Goal: Task Accomplishment & Management: Use online tool/utility

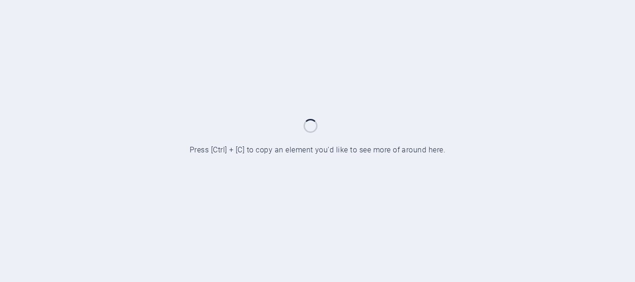
click at [519, 148] on div at bounding box center [317, 141] width 635 height 282
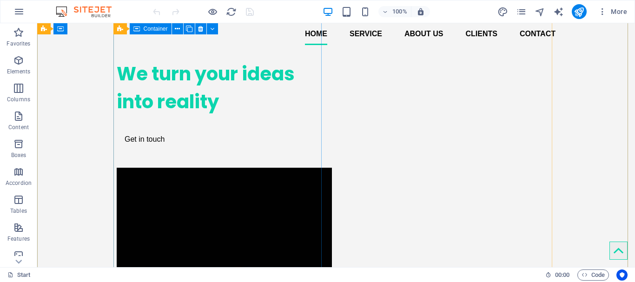
scroll to position [275, 0]
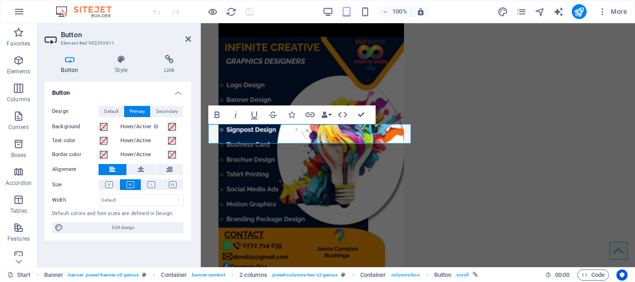
scroll to position [214, 0]
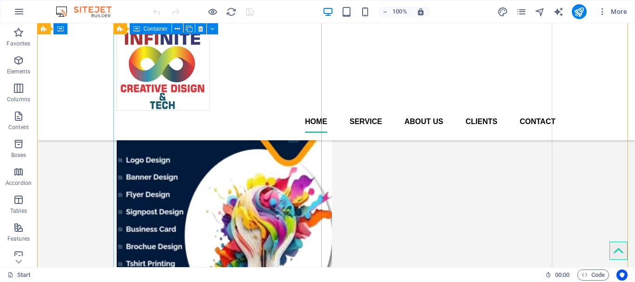
scroll to position [0, 0]
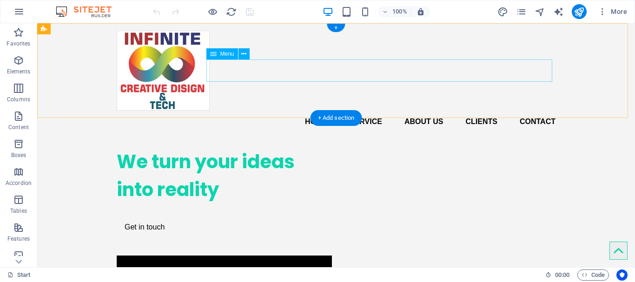
click at [306, 111] on nav "Home Service About us Clients Contact" at bounding box center [336, 122] width 439 height 22
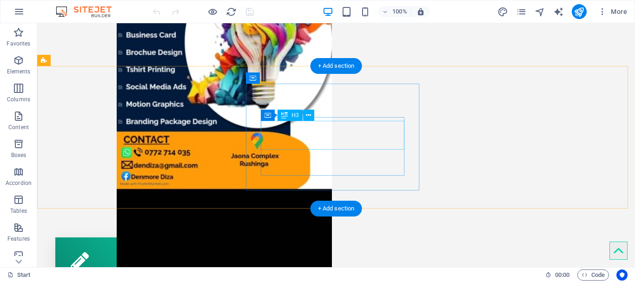
scroll to position [447, 0]
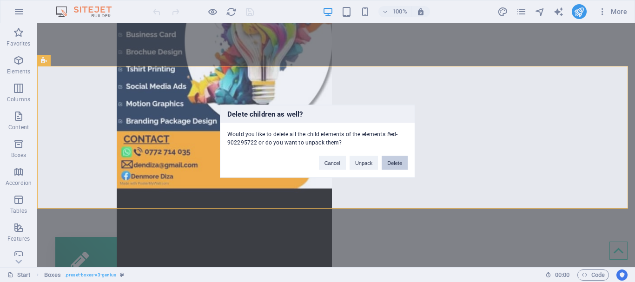
click at [397, 165] on button "Delete" at bounding box center [395, 163] width 26 height 14
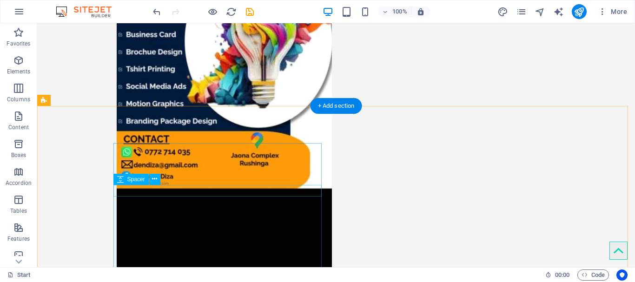
scroll to position [536, 0]
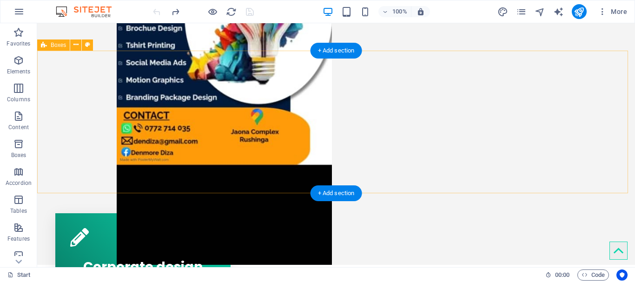
scroll to position [473, 0]
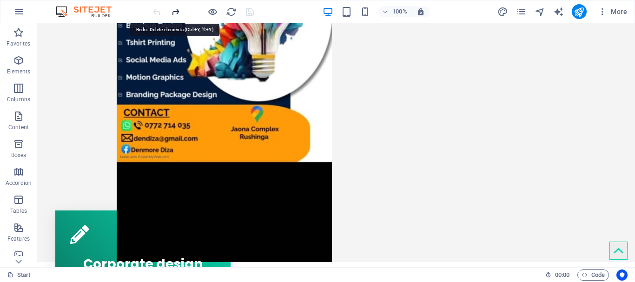
click at [180, 14] on icon "redo" at bounding box center [175, 12] width 11 height 11
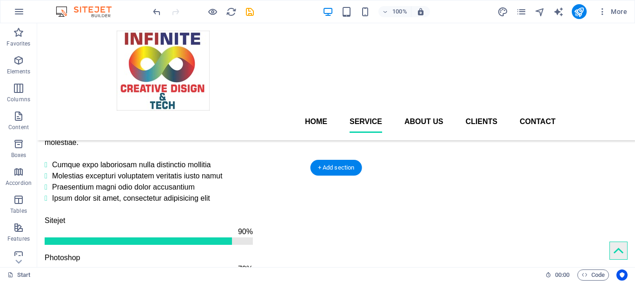
scroll to position [566, 0]
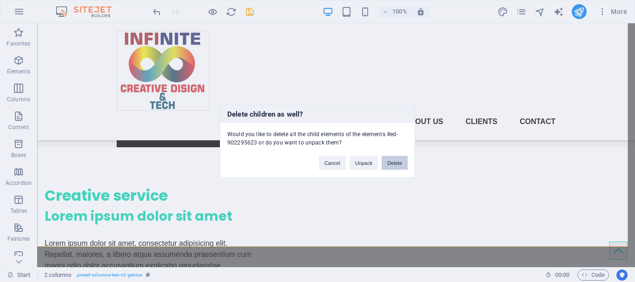
click at [394, 165] on button "Delete" at bounding box center [395, 163] width 26 height 14
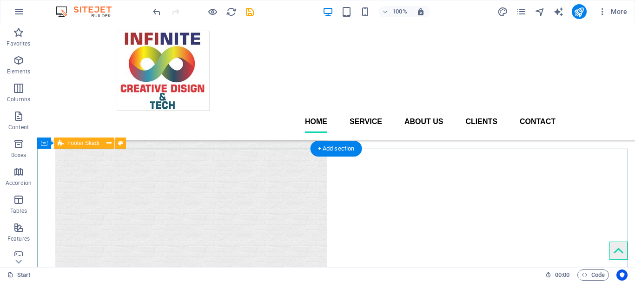
scroll to position [708, 0]
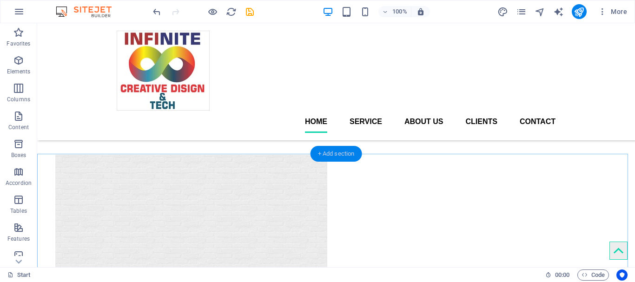
click at [339, 154] on div "+ Add section" at bounding box center [337, 154] width 52 height 16
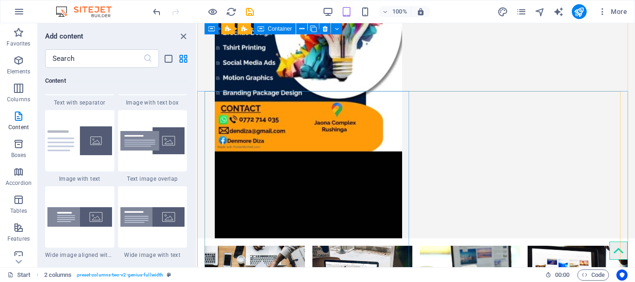
scroll to position [0, 0]
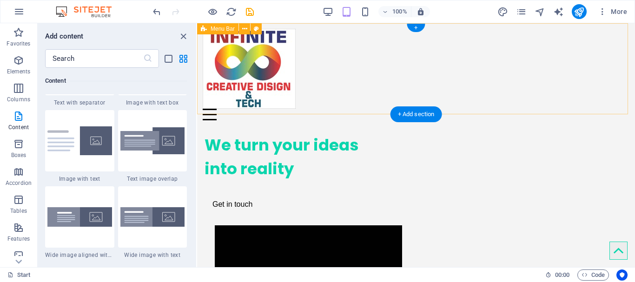
click at [609, 109] on div at bounding box center [416, 115] width 427 height 12
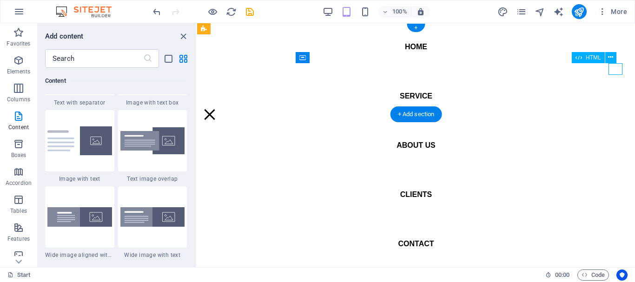
click at [217, 109] on div at bounding box center [210, 115] width 14 height 12
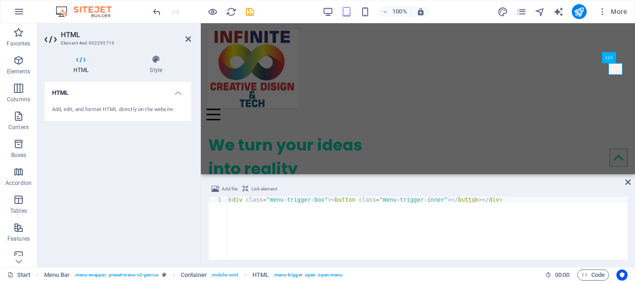
click at [631, 177] on div "Add file Link element <div class="menu-trigger-box"><button class="menu-trigger…" at bounding box center [418, 221] width 435 height 91
click at [628, 183] on icon at bounding box center [629, 182] width 6 height 7
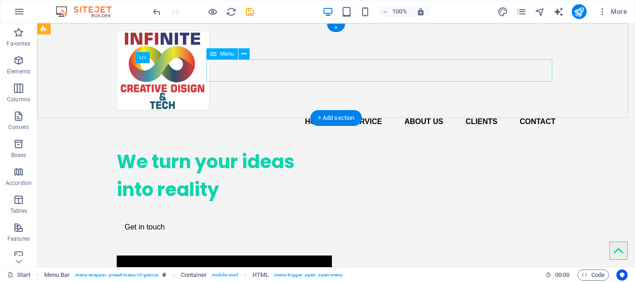
click at [369, 111] on nav "Home Service About us Clients Contact" at bounding box center [336, 122] width 439 height 22
select select
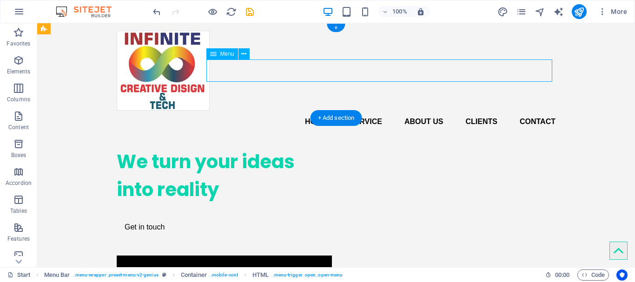
select select
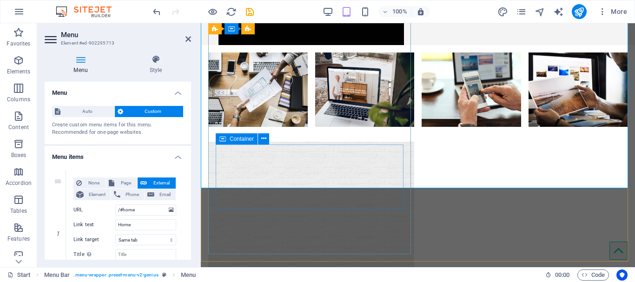
scroll to position [705, 0]
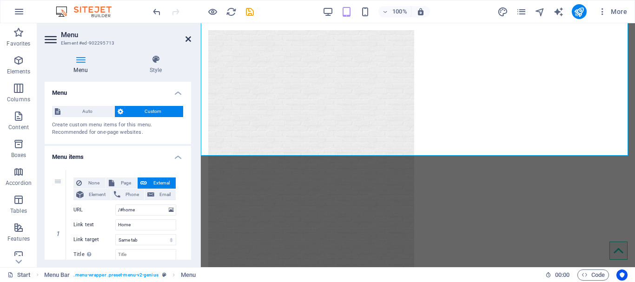
click at [188, 41] on icon at bounding box center [189, 38] width 6 height 7
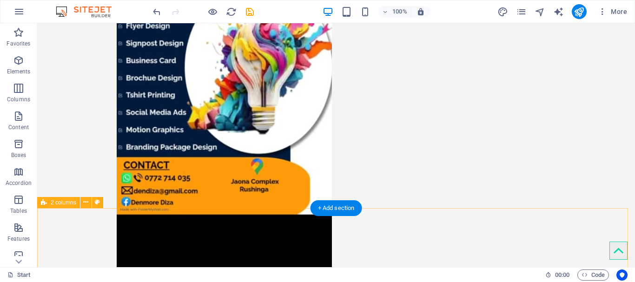
scroll to position [421, 0]
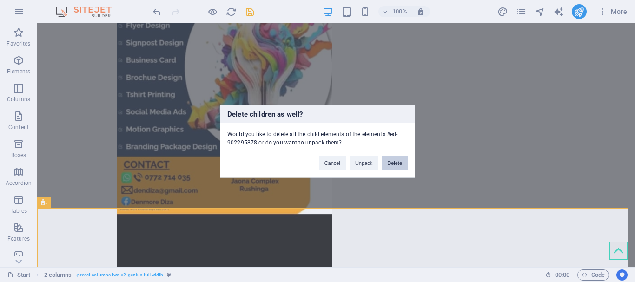
click at [395, 167] on button "Delete" at bounding box center [395, 163] width 26 height 14
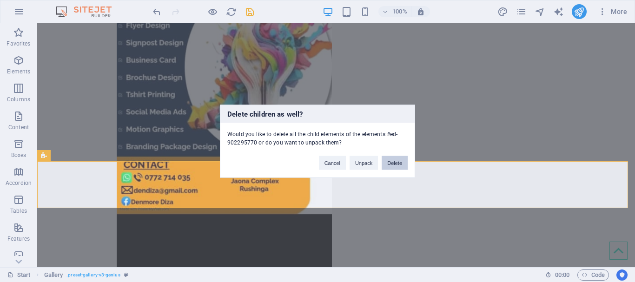
click at [398, 162] on button "Delete" at bounding box center [395, 163] width 26 height 14
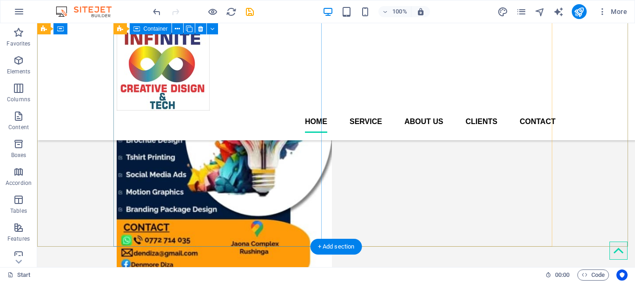
scroll to position [335, 0]
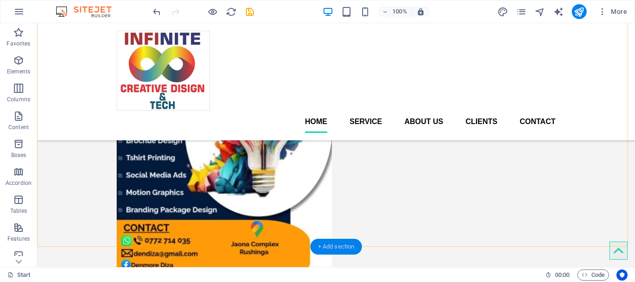
click at [341, 245] on div "+ Add section" at bounding box center [337, 247] width 52 height 16
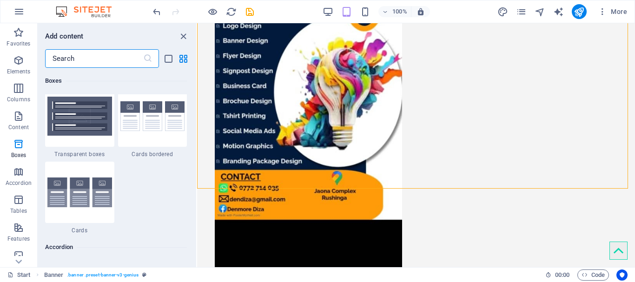
scroll to position [2804, 0]
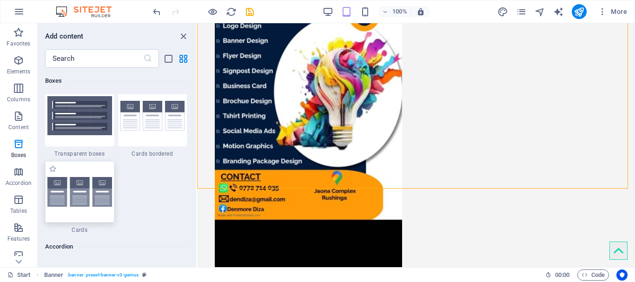
click at [75, 192] on img at bounding box center [79, 192] width 65 height 30
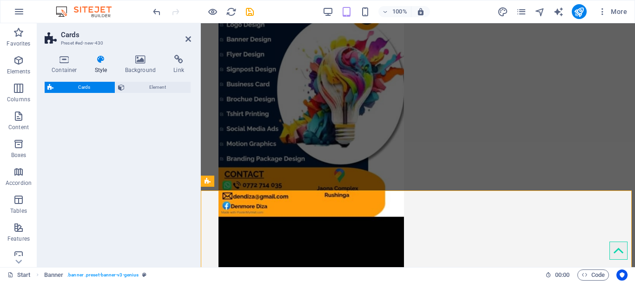
select select "rem"
select select "preset-image-boxes-v3-default"
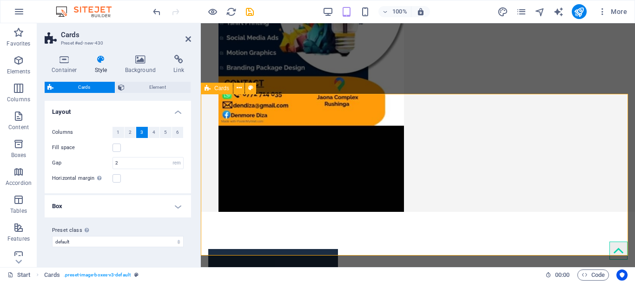
scroll to position [428, 0]
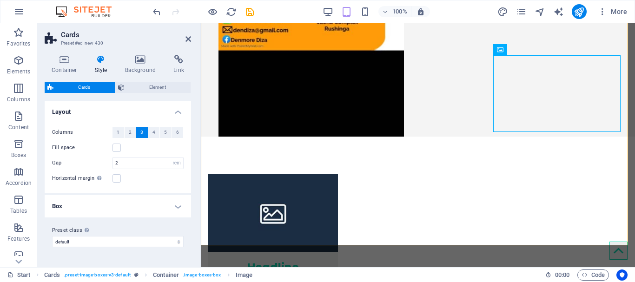
scroll to position [502, 0]
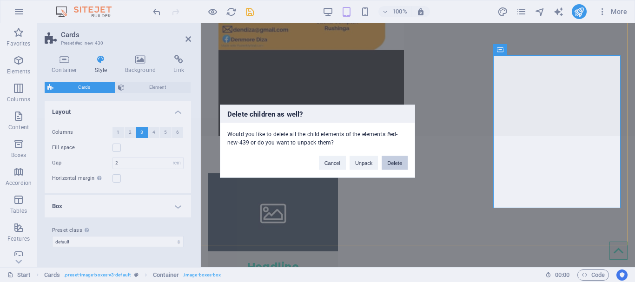
click at [397, 165] on button "Delete" at bounding box center [395, 163] width 26 height 14
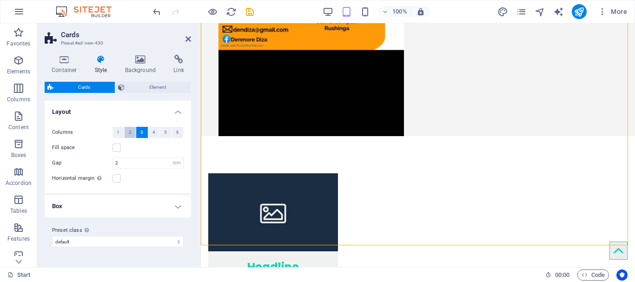
click at [129, 129] on span "2" at bounding box center [130, 132] width 3 height 11
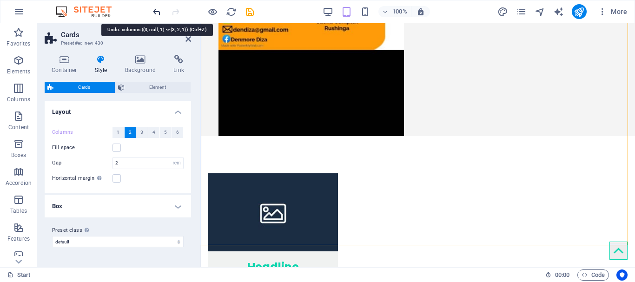
click at [156, 12] on icon "undo" at bounding box center [157, 12] width 11 height 11
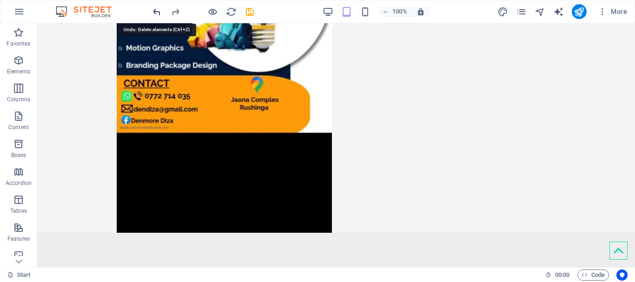
scroll to position [329, 0]
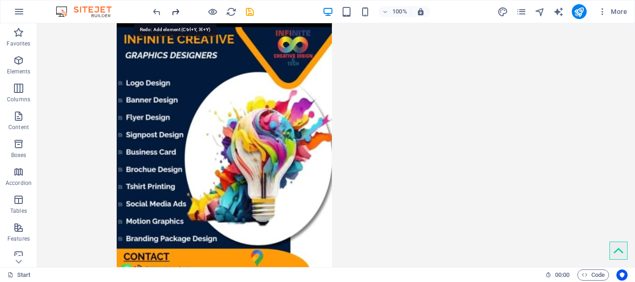
click at [179, 14] on icon "redo" at bounding box center [175, 12] width 11 height 11
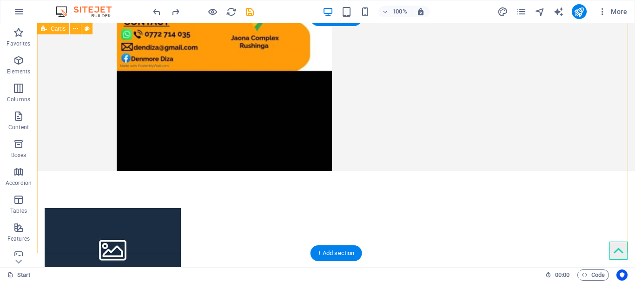
select select "rem"
select select "preset-image-boxes-v3-default"
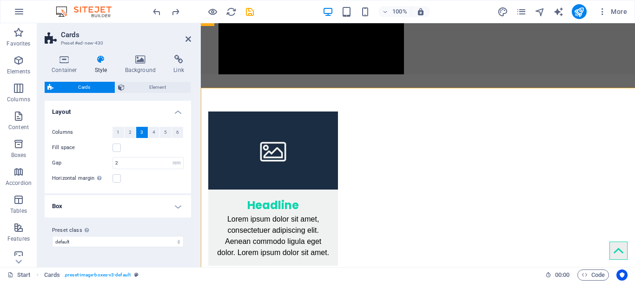
scroll to position [495, 0]
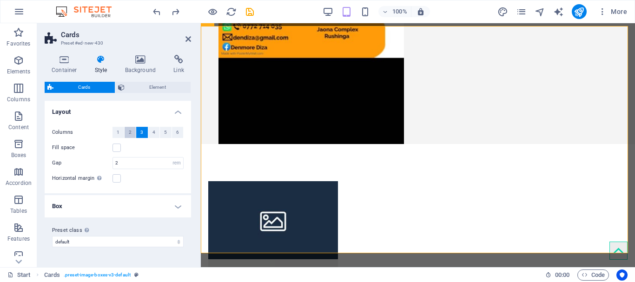
click at [129, 137] on span "2" at bounding box center [130, 132] width 3 height 11
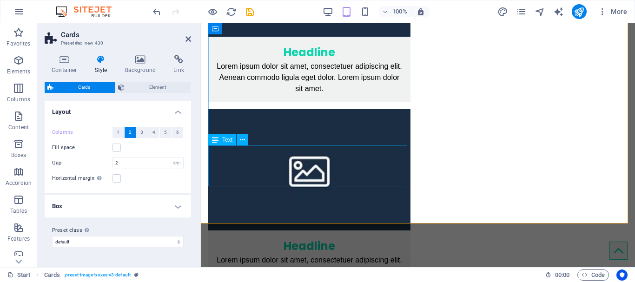
scroll to position [762, 0]
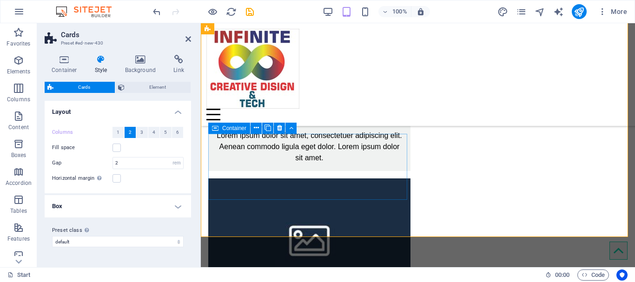
scroll to position [623, 0]
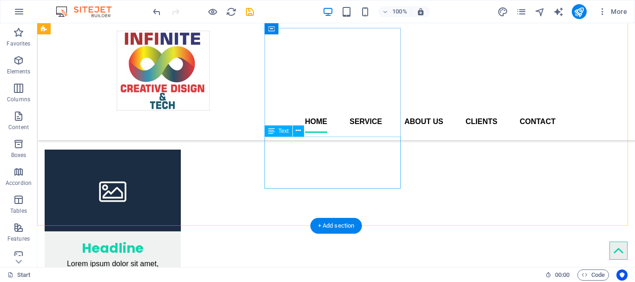
scroll to position [552, 0]
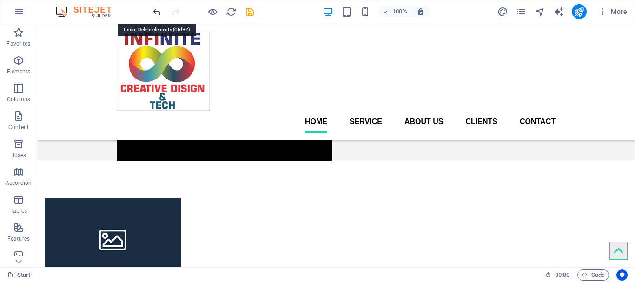
click at [153, 10] on icon "undo" at bounding box center [157, 12] width 11 height 11
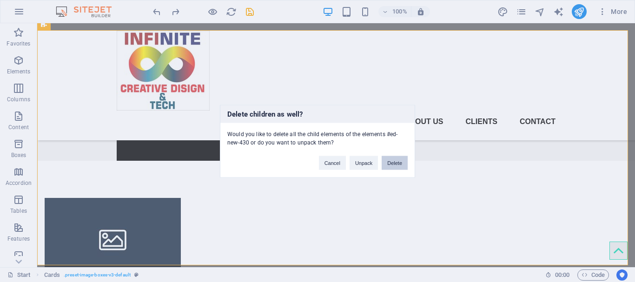
click at [386, 164] on button "Delete" at bounding box center [395, 163] width 26 height 14
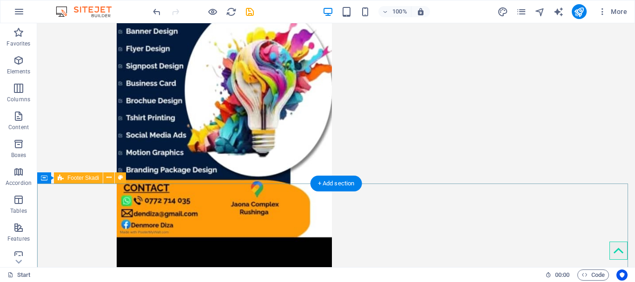
scroll to position [399, 0]
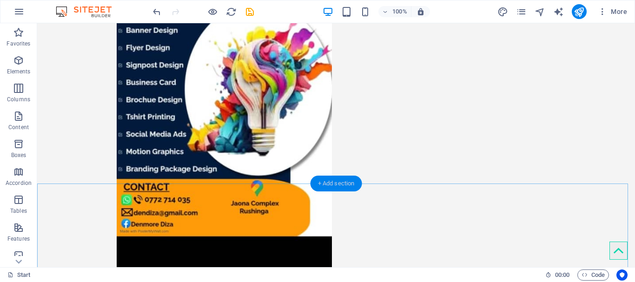
click at [345, 185] on div "+ Add section" at bounding box center [337, 184] width 52 height 16
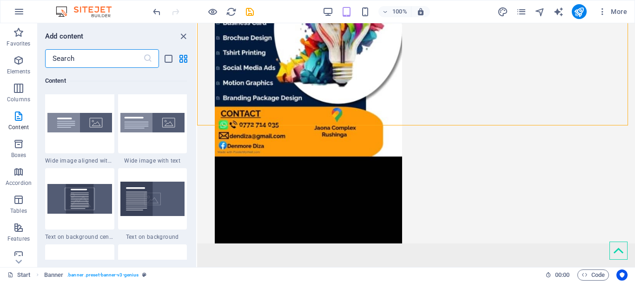
scroll to position [1877, 0]
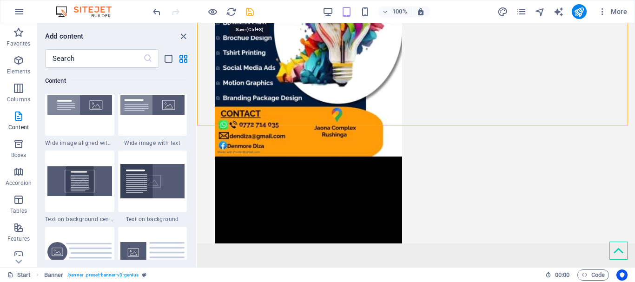
click at [251, 7] on icon "save" at bounding box center [250, 12] width 11 height 11
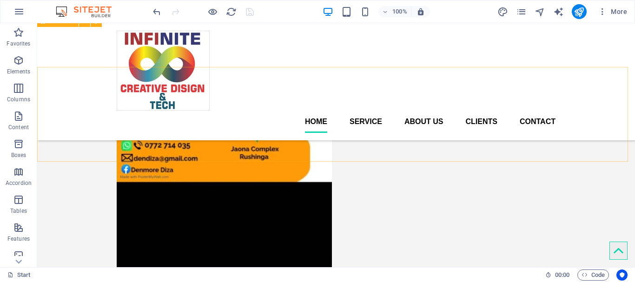
scroll to position [415, 0]
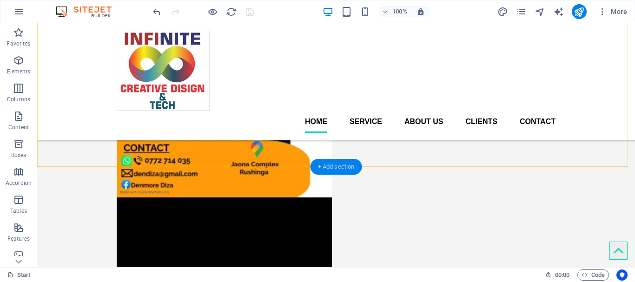
drag, startPoint x: 334, startPoint y: 160, endPoint x: 21, endPoint y: 111, distance: 316.6
click at [334, 160] on div "+ Add section" at bounding box center [337, 167] width 52 height 16
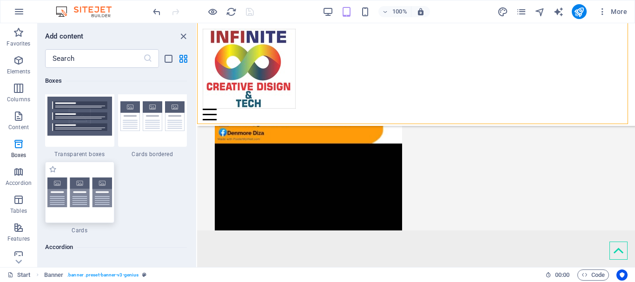
scroll to position [2810, 0]
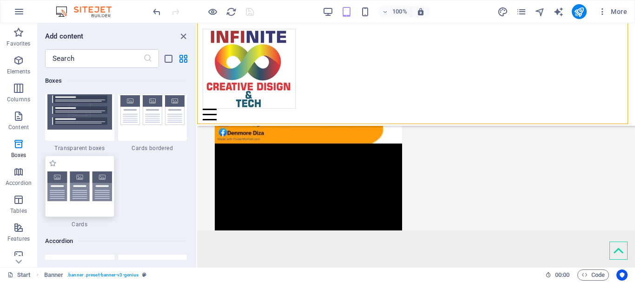
click at [75, 187] on img at bounding box center [79, 187] width 65 height 30
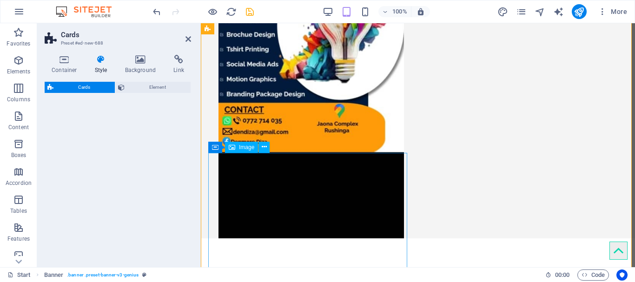
select select "rem"
select select "preset-image-boxes-v3-default"
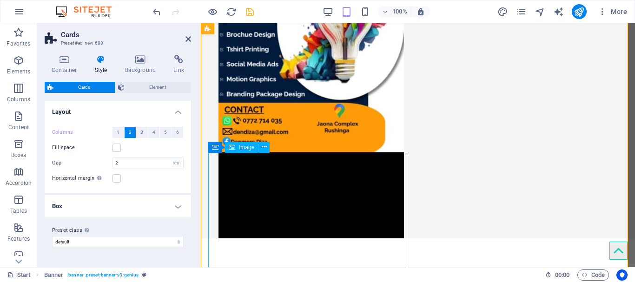
scroll to position [604, 0]
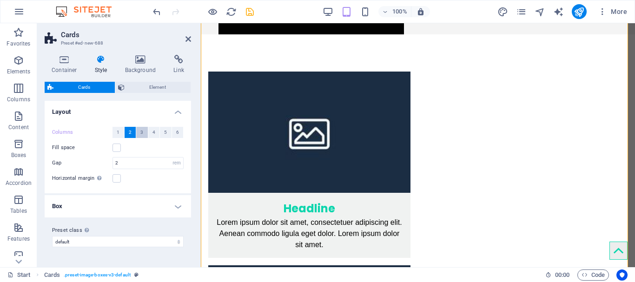
click at [143, 132] on span "3" at bounding box center [141, 132] width 3 height 11
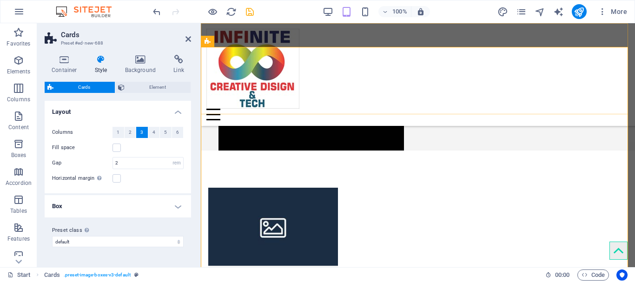
scroll to position [474, 0]
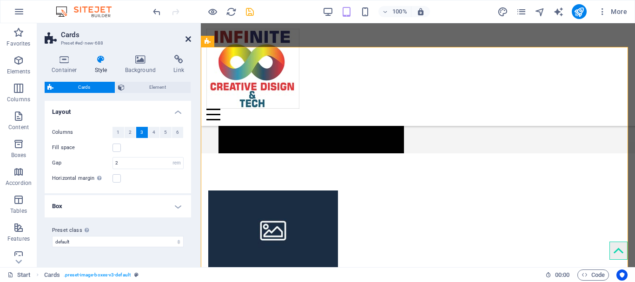
click at [188, 36] on icon at bounding box center [189, 38] width 6 height 7
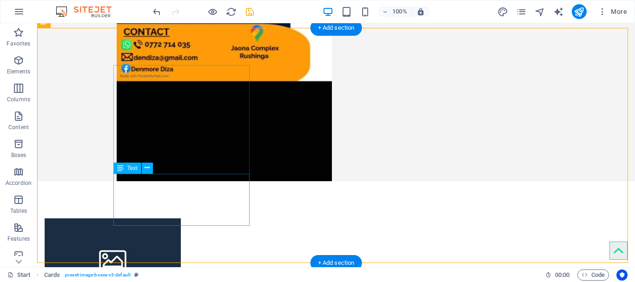
scroll to position [555, 0]
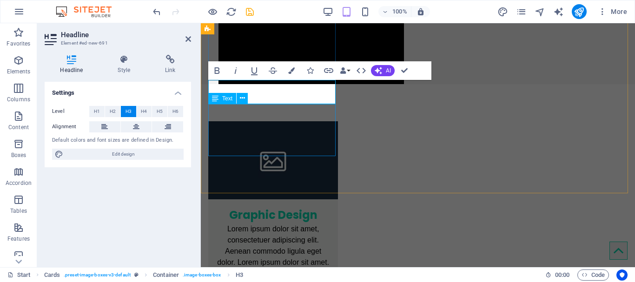
click at [273, 224] on div "Lorem ipsum dolor sit amet, consectetuer adipiscing elit. Aenean commodo ligula…" at bounding box center [273, 250] width 130 height 52
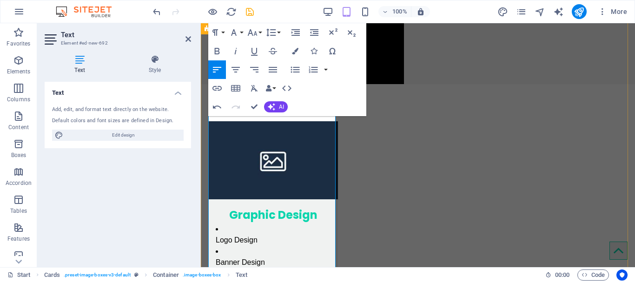
click at [217, 280] on p "Flyer Design" at bounding box center [273, 285] width 115 height 11
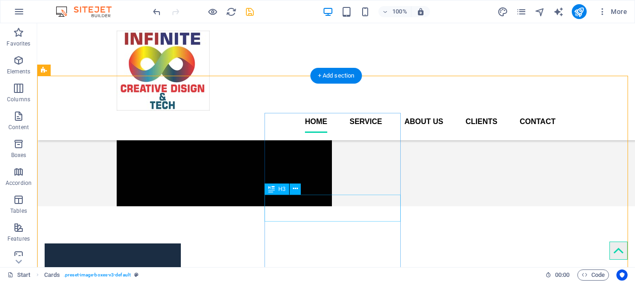
scroll to position [506, 0]
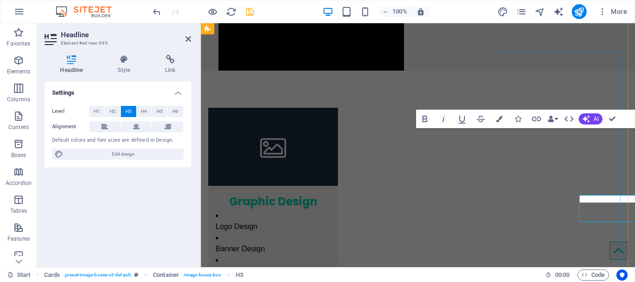
scroll to position [506, 0]
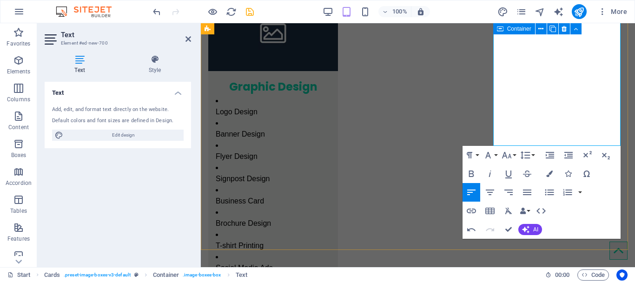
scroll to position [687, 0]
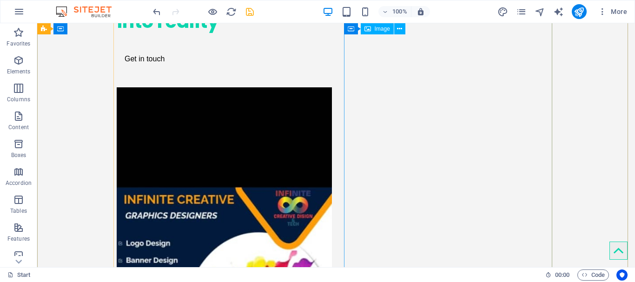
scroll to position [173, 0]
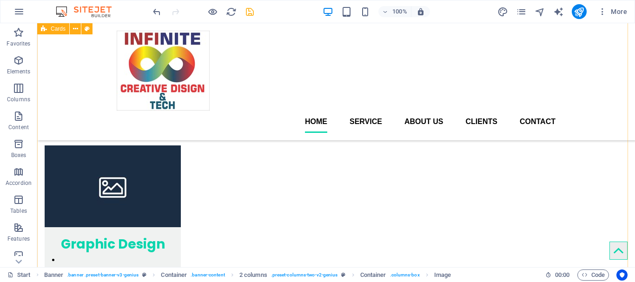
scroll to position [541, 0]
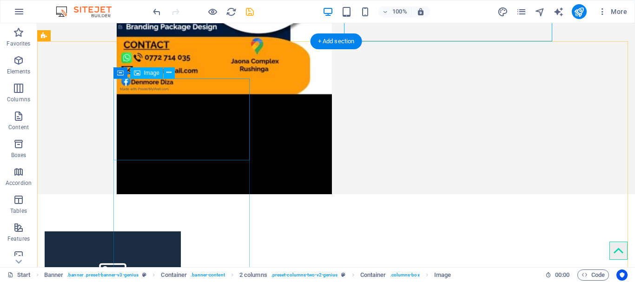
click at [181, 232] on figure at bounding box center [113, 273] width 136 height 82
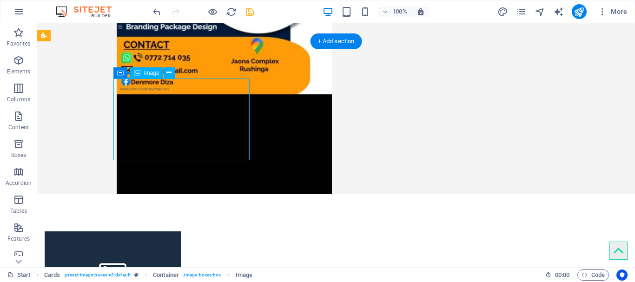
click at [181, 232] on figure at bounding box center [113, 273] width 136 height 82
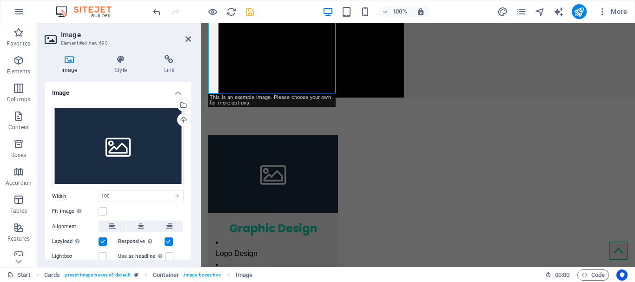
click at [252, 16] on icon "save" at bounding box center [250, 12] width 11 height 11
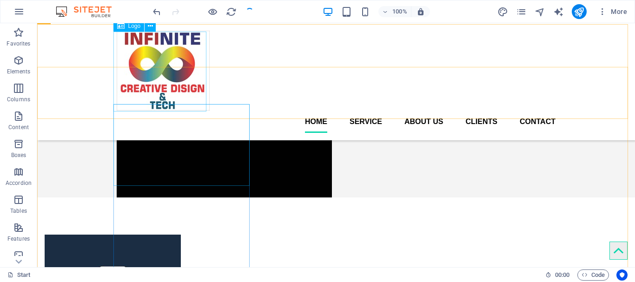
scroll to position [515, 0]
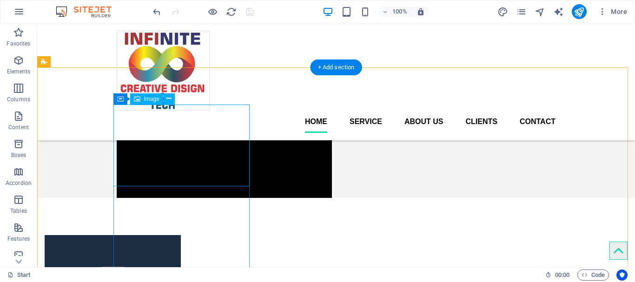
click at [177, 235] on figure at bounding box center [113, 276] width 136 height 82
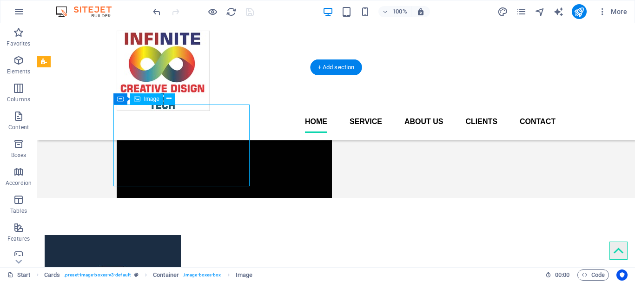
click at [177, 235] on figure at bounding box center [113, 276] width 136 height 82
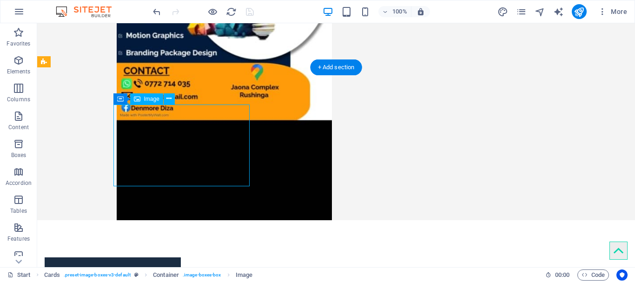
select select "%"
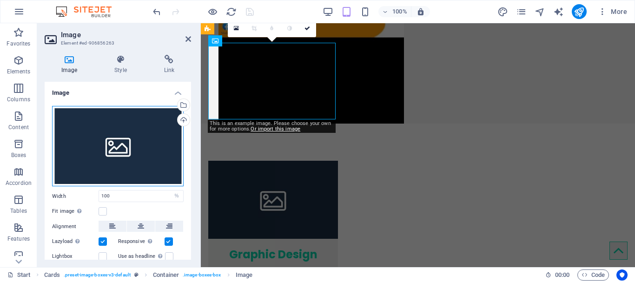
click at [130, 146] on div "Drag files here, click to choose files or select files from Files or our free s…" at bounding box center [118, 146] width 132 height 81
click at [130, 146] on body "[DOMAIN_NAME] Start Favorites Elements Columns Content Boxes Accordion Tables F…" at bounding box center [317, 141] width 635 height 282
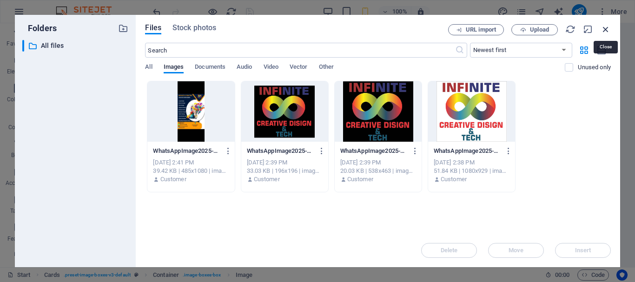
click at [605, 31] on icon "button" at bounding box center [606, 29] width 10 height 10
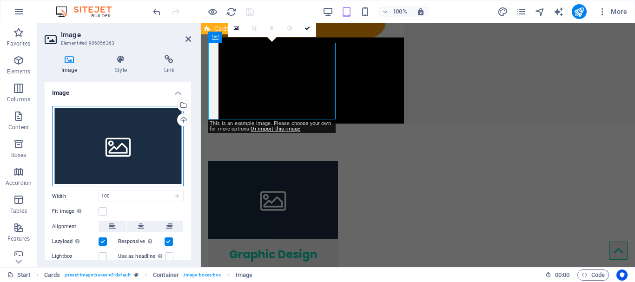
click at [125, 136] on div "Drag files here, click to choose files or select files from Files or our free s…" at bounding box center [118, 146] width 132 height 81
click at [125, 136] on body "[DOMAIN_NAME] Start Favorites Elements Columns Content Boxes Accordion Tables F…" at bounding box center [317, 141] width 635 height 282
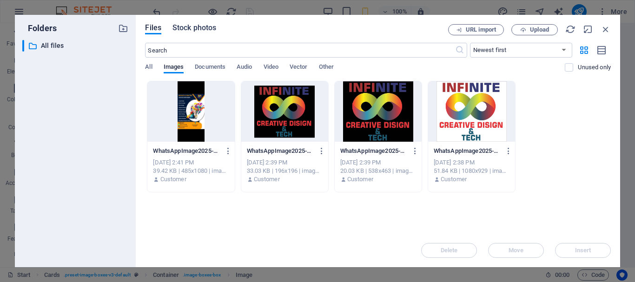
drag, startPoint x: 190, startPoint y: 34, endPoint x: 206, endPoint y: 25, distance: 19.0
click at [206, 25] on div "Files Stock photos" at bounding box center [296, 29] width 303 height 11
click at [206, 25] on span "Stock photos" at bounding box center [195, 27] width 44 height 11
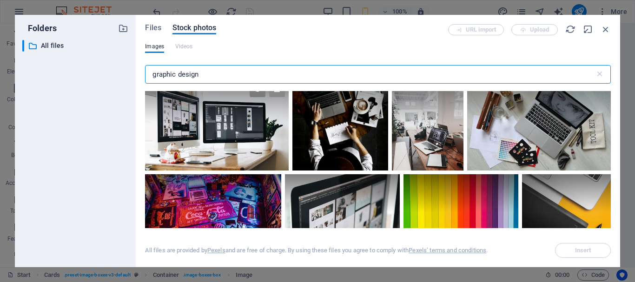
scroll to position [0, 0]
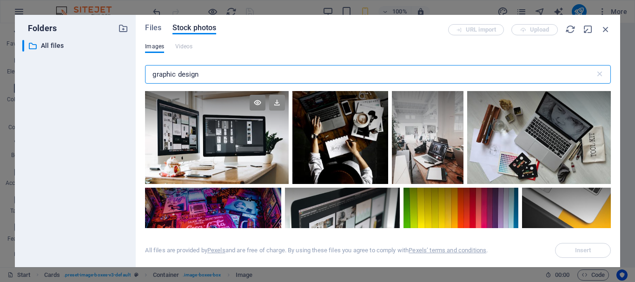
type input "graphic design"
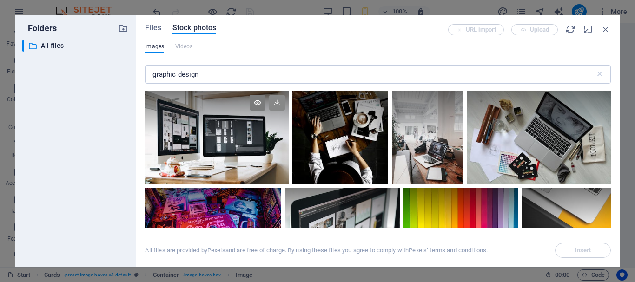
click at [274, 103] on icon at bounding box center [277, 103] width 16 height 16
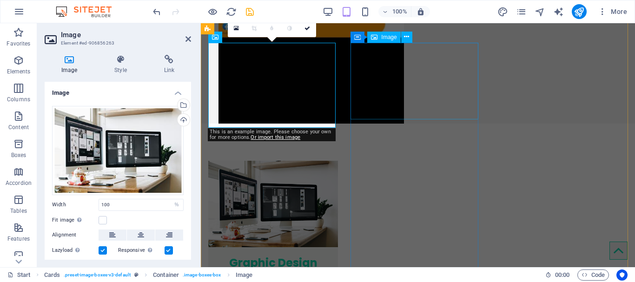
select select "%"
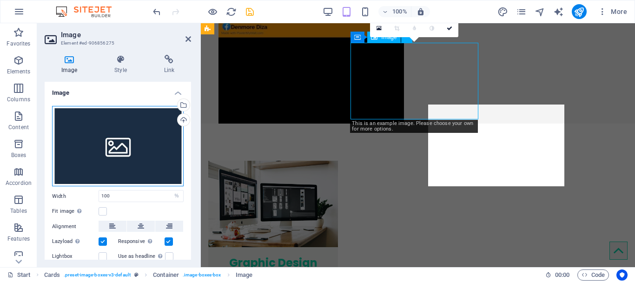
click at [103, 136] on div "Drag files here, click to choose files or select files from Files or our free s…" at bounding box center [118, 146] width 132 height 81
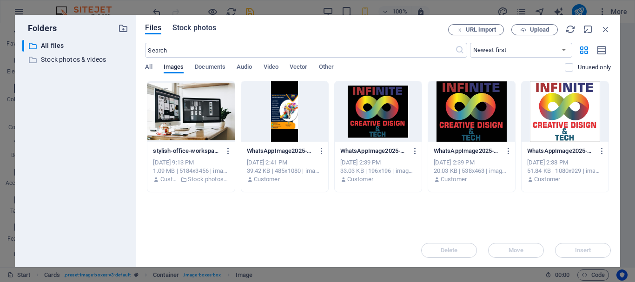
click at [193, 26] on span "Stock photos" at bounding box center [195, 27] width 44 height 11
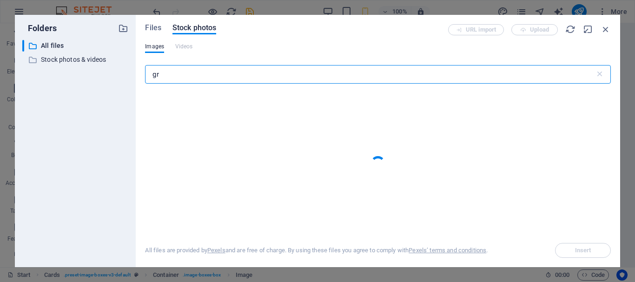
type input "g"
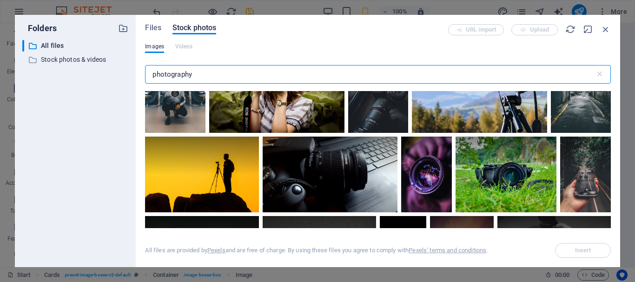
scroll to position [47, 0]
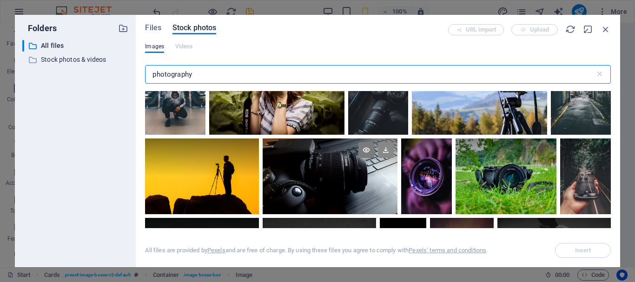
type input "photography"
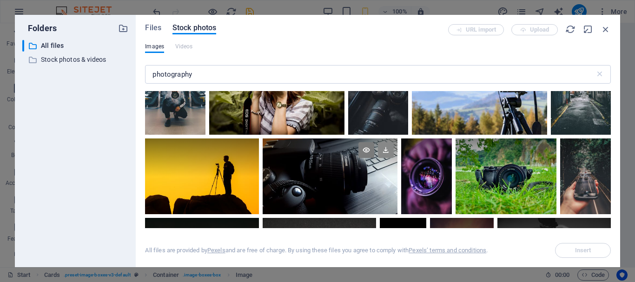
click at [380, 147] on icon at bounding box center [386, 150] width 16 height 16
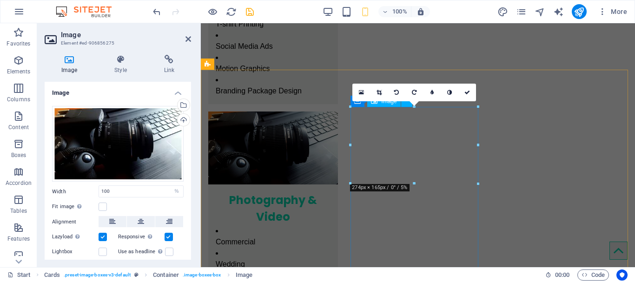
scroll to position [451, 0]
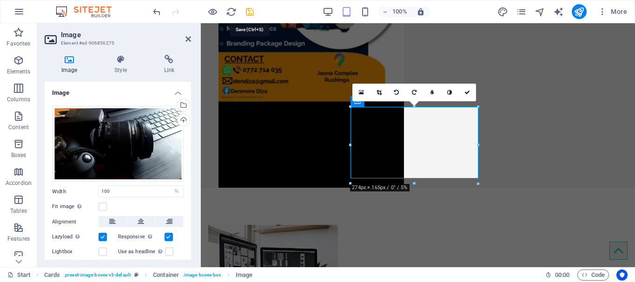
click at [251, 11] on icon "save" at bounding box center [250, 12] width 11 height 11
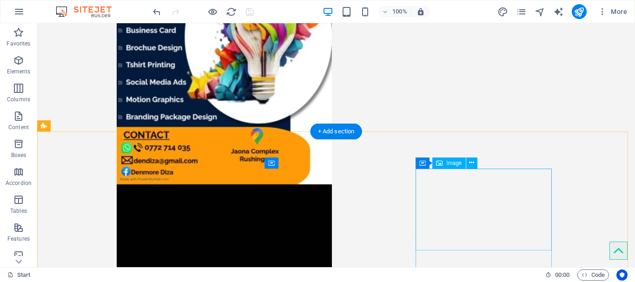
select select "%"
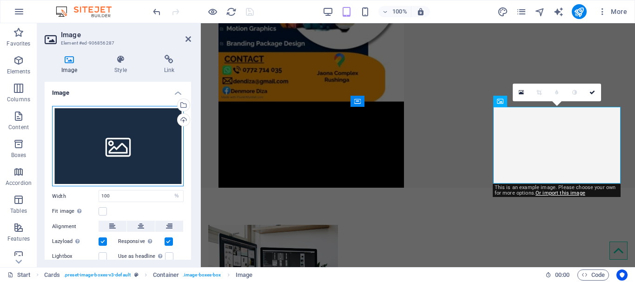
drag, startPoint x: 65, startPoint y: 63, endPoint x: 143, endPoint y: 135, distance: 106.7
click at [143, 135] on div "Drag files here, click to choose files or select files from Files or our free s…" at bounding box center [118, 146] width 132 height 81
click at [143, 135] on body "[DOMAIN_NAME] Start Favorites Elements Columns Content Boxes Accordion Tables F…" at bounding box center [317, 141] width 635 height 282
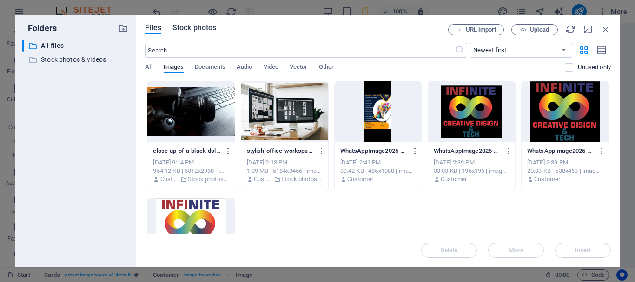
click at [198, 26] on span "Stock photos" at bounding box center [195, 27] width 44 height 11
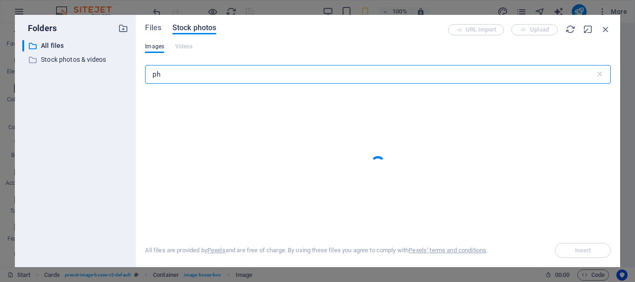
type input "p"
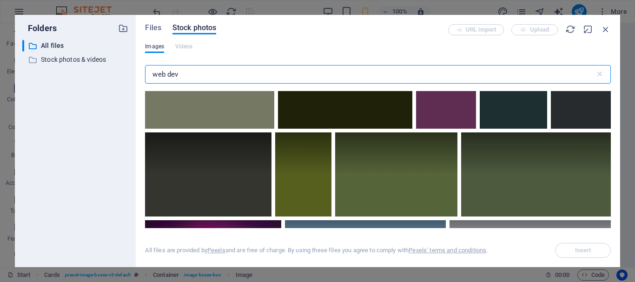
scroll to position [145, 0]
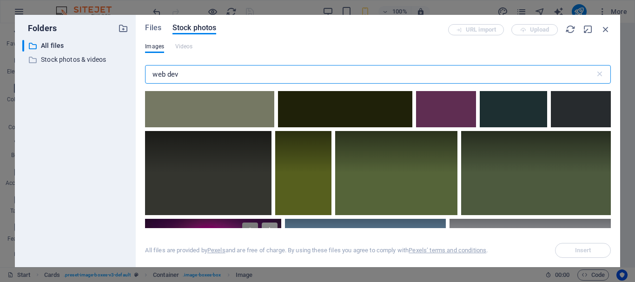
type input "web dev"
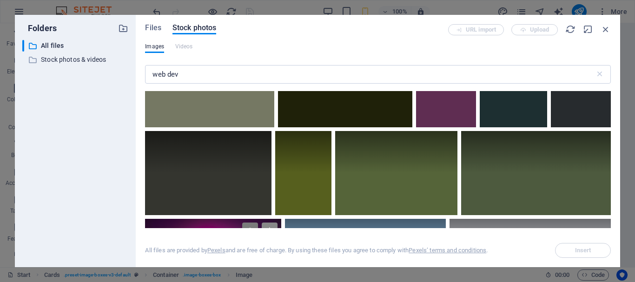
click at [270, 223] on icon at bounding box center [270, 231] width 16 height 16
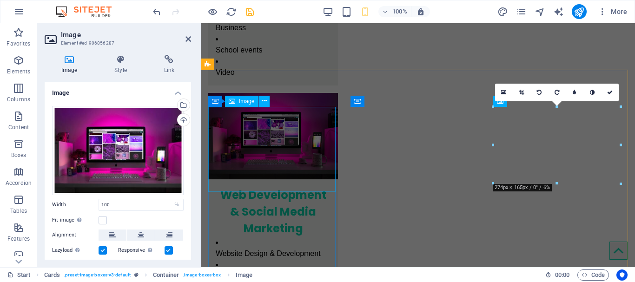
scroll to position [451, 0]
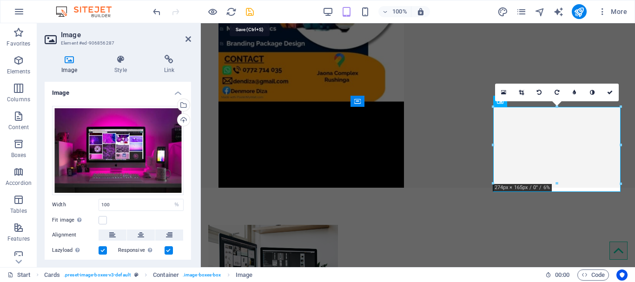
drag, startPoint x: 248, startPoint y: 15, endPoint x: 284, endPoint y: 8, distance: 37.0
click at [248, 15] on icon "save" at bounding box center [250, 12] width 11 height 11
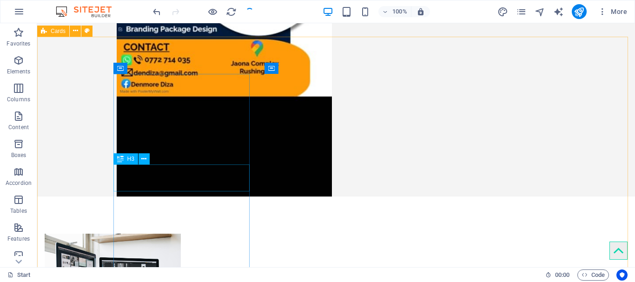
scroll to position [546, 0]
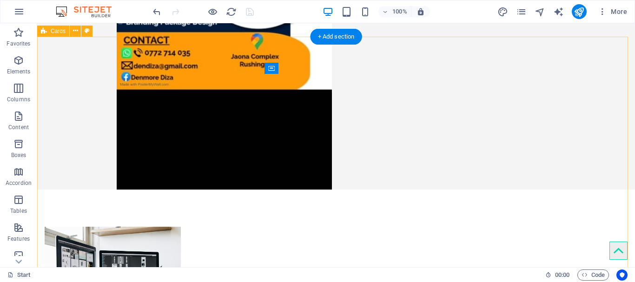
select select "rem"
select select "preset-image-boxes-v3-default"
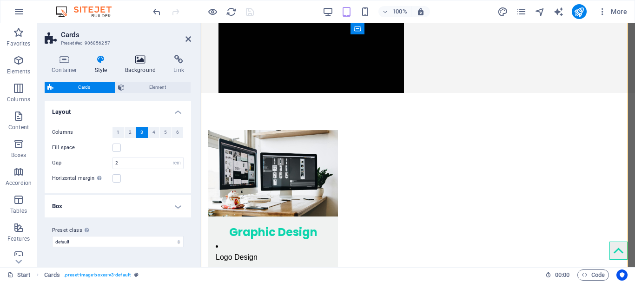
click at [144, 63] on icon at bounding box center [140, 59] width 45 height 9
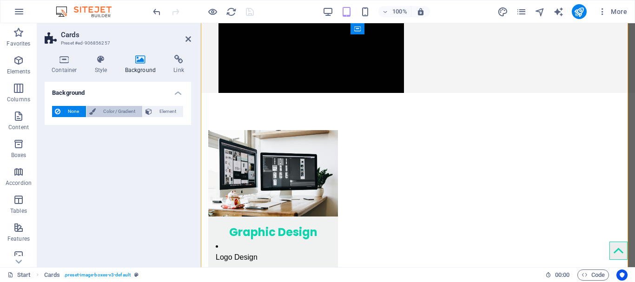
click at [124, 113] on span "Color / Gradient" at bounding box center [119, 111] width 41 height 11
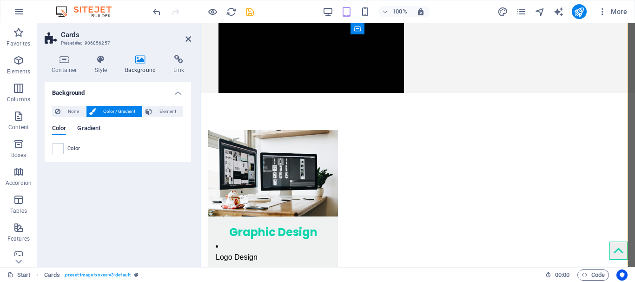
click at [97, 133] on span "Gradient" at bounding box center [88, 129] width 23 height 13
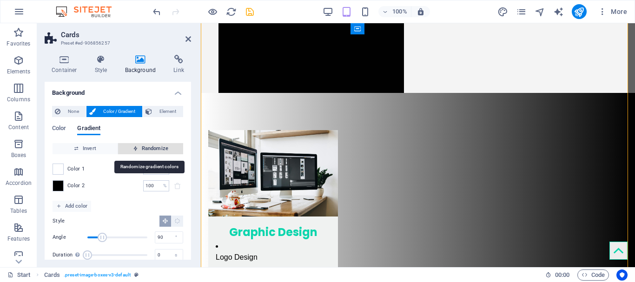
click at [155, 146] on span "Randomize" at bounding box center [151, 148] width 58 height 11
type input "51"
type input "241"
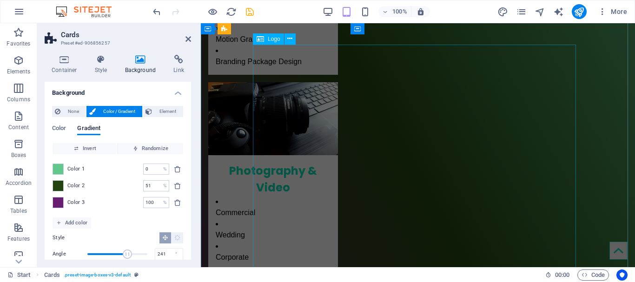
scroll to position [1052, 0]
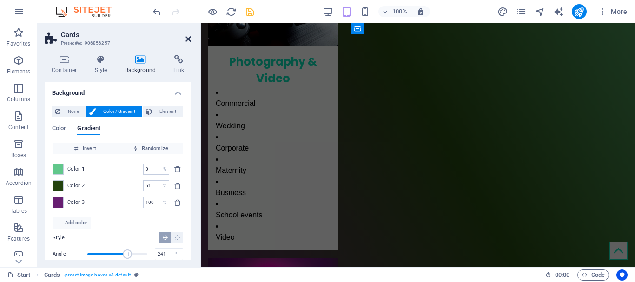
click at [188, 42] on icon at bounding box center [189, 38] width 6 height 7
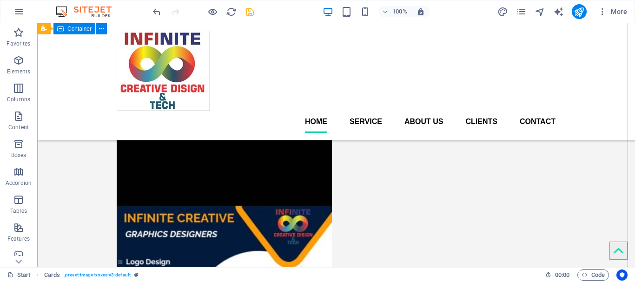
scroll to position [0, 0]
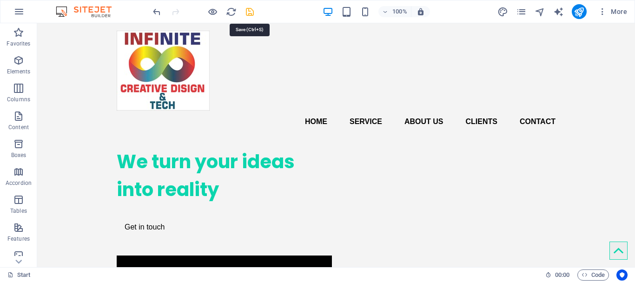
click at [251, 13] on icon "save" at bounding box center [250, 12] width 11 height 11
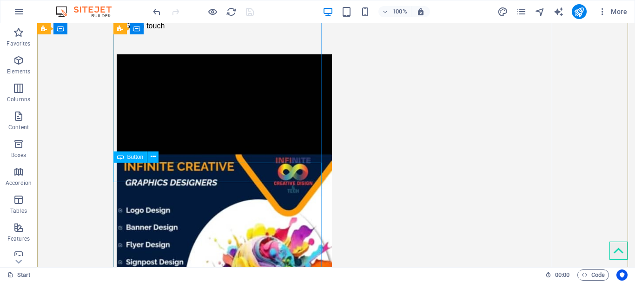
scroll to position [213, 0]
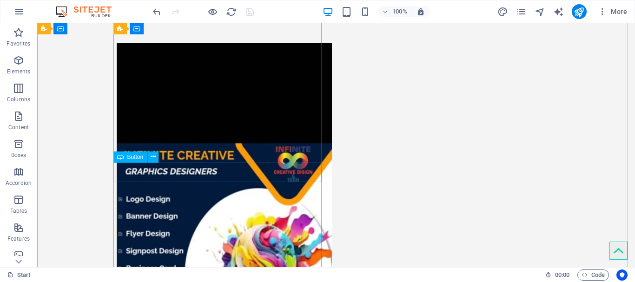
click at [151, 25] on div "Get in touch" at bounding box center [221, 15] width 208 height 20
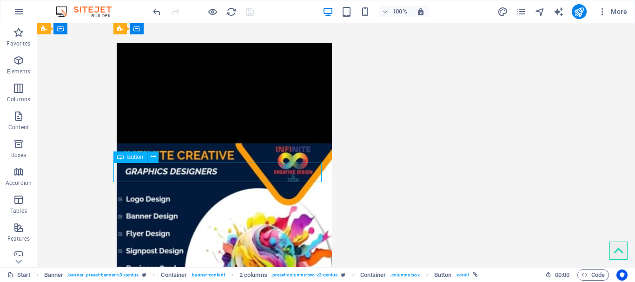
click at [151, 25] on div "Get in touch" at bounding box center [221, 15] width 208 height 20
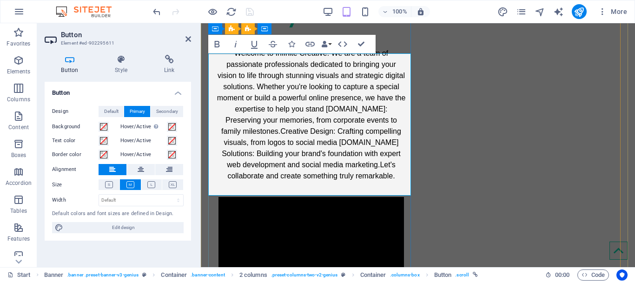
scroll to position [223, 0]
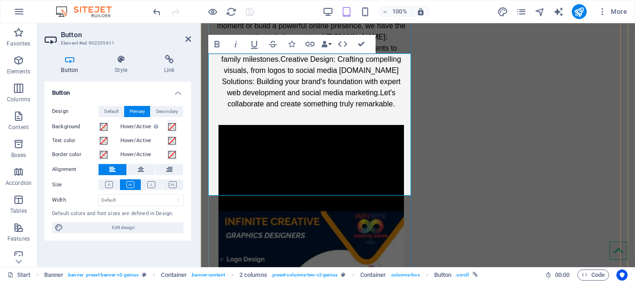
click at [281, 114] on link "Welcome to Infinite Creative. We are a team of passionate professionals dedicat…" at bounding box center [311, 43] width 206 height 142
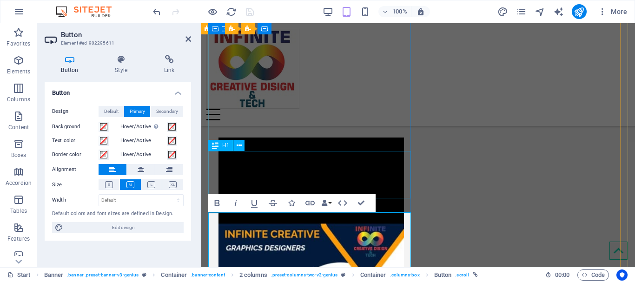
scroll to position [103, 0]
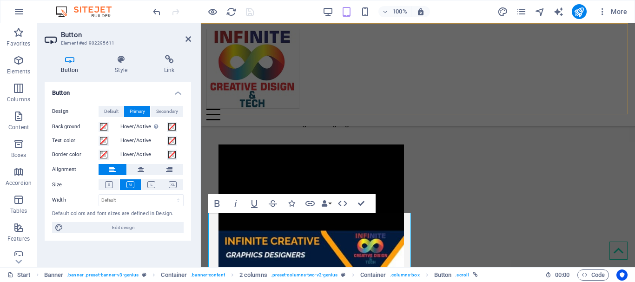
click at [511, 102] on div "Home Service About us Clients Contact" at bounding box center [418, 74] width 435 height 103
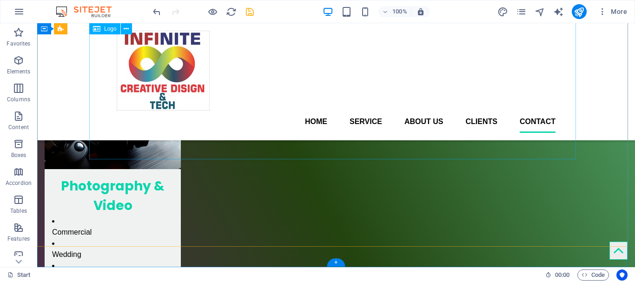
scroll to position [1122, 0]
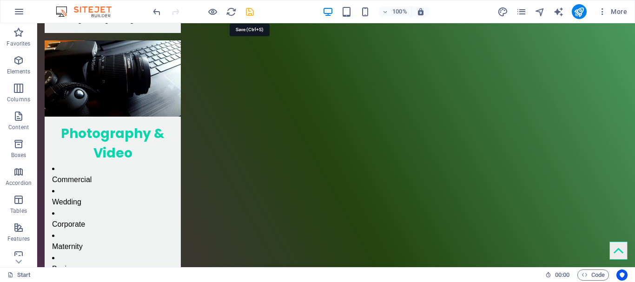
click at [251, 10] on icon "save" at bounding box center [250, 12] width 11 height 11
click at [576, 12] on icon "publish" at bounding box center [579, 12] width 11 height 11
